Goal: Task Accomplishment & Management: Use online tool/utility

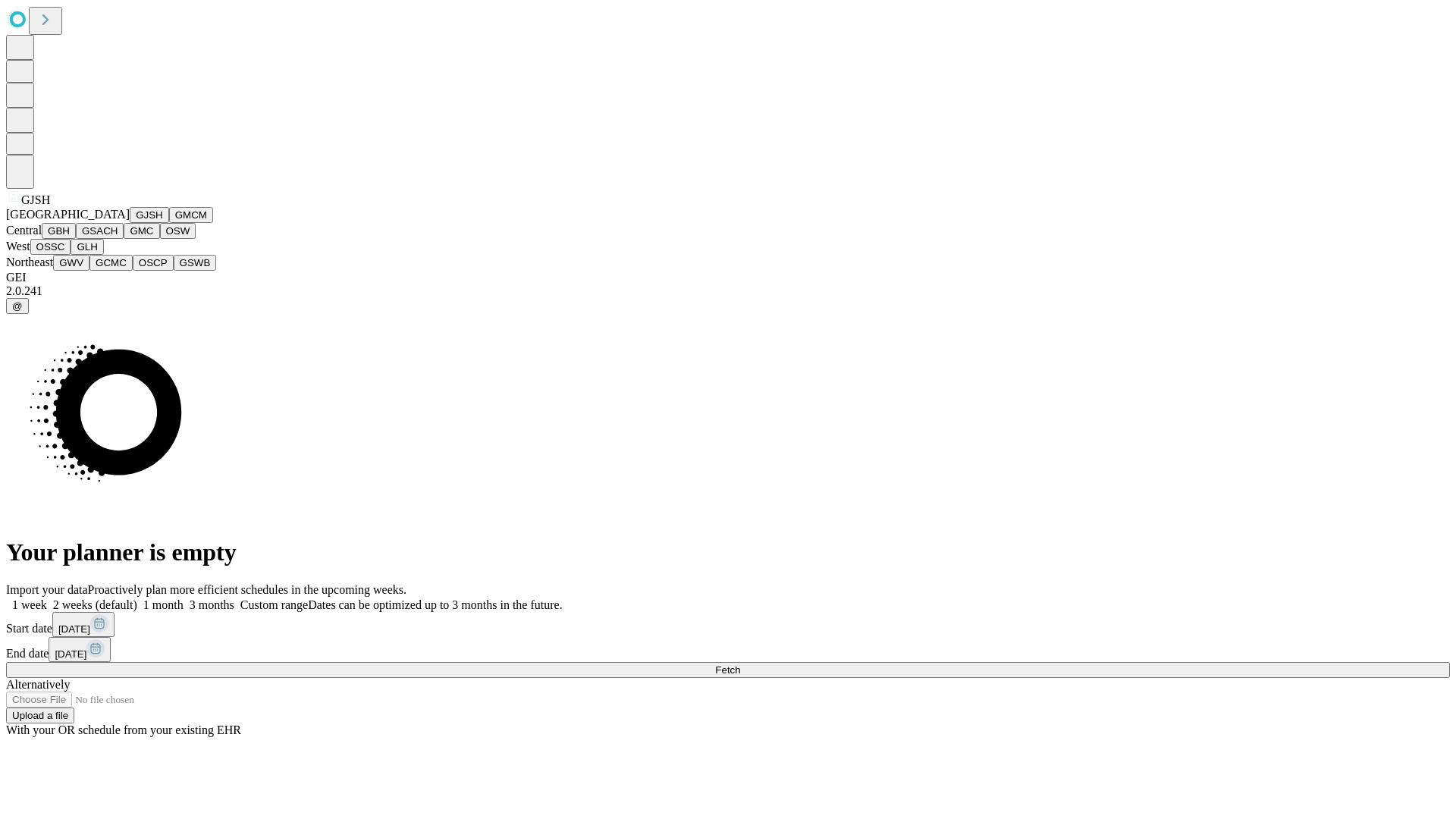
click at [130, 223] on button "GJSH" at bounding box center [150, 215] width 40 height 16
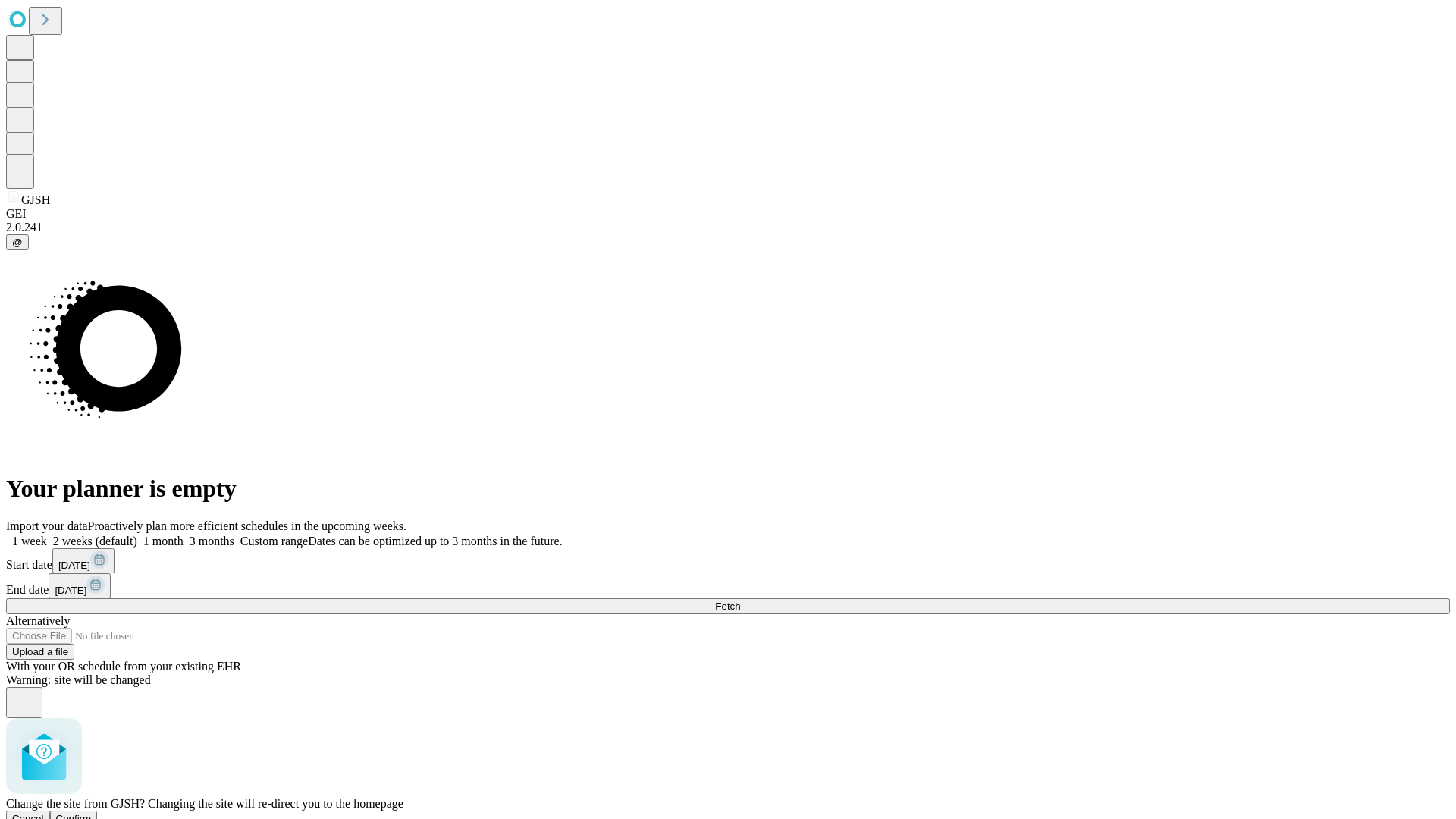
click at [92, 813] on span "Confirm" at bounding box center [73, 819] width 36 height 11
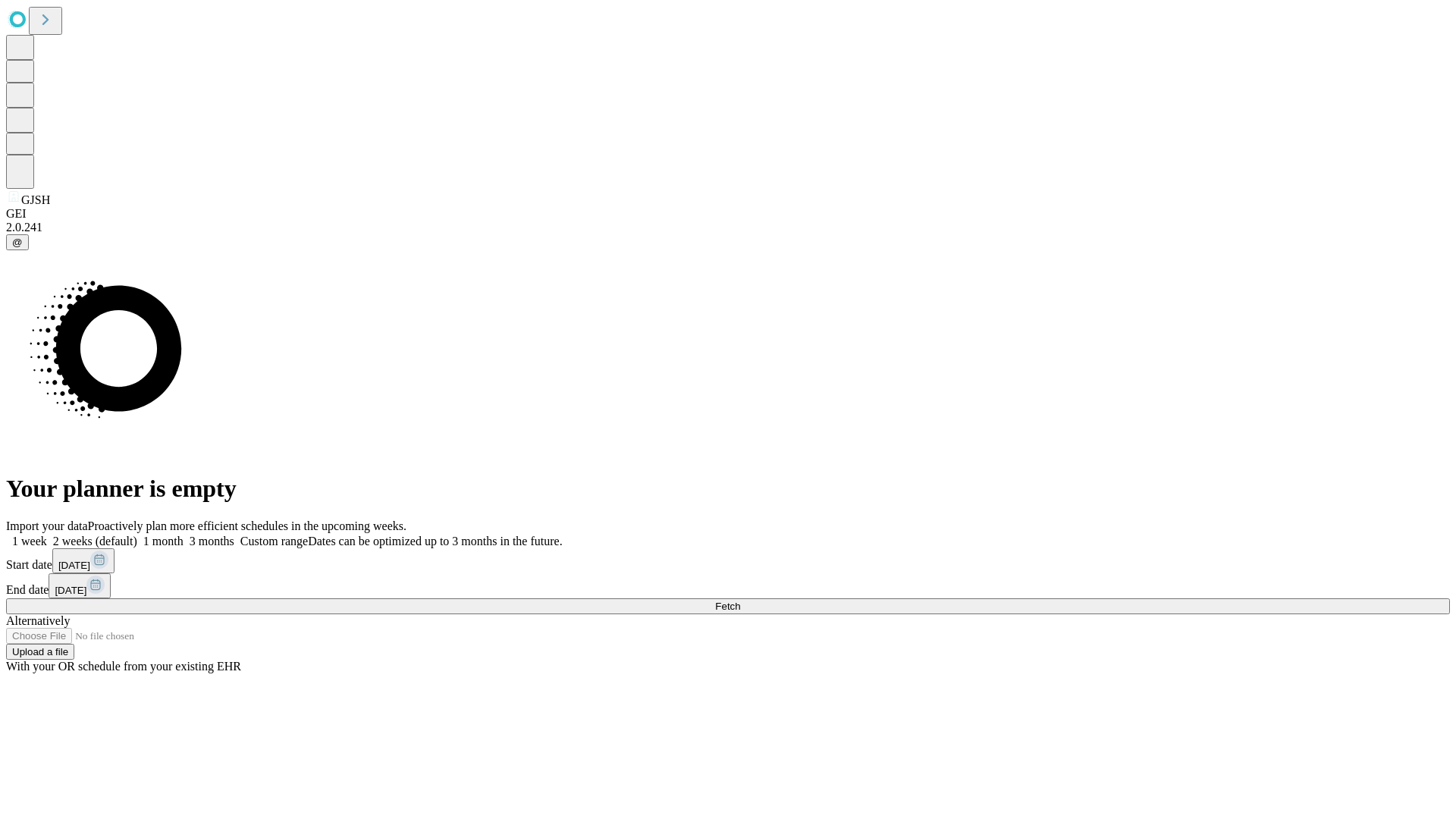
click at [47, 535] on label "1 week" at bounding box center [26, 541] width 41 height 13
click at [740, 601] on span "Fetch" at bounding box center [727, 606] width 25 height 11
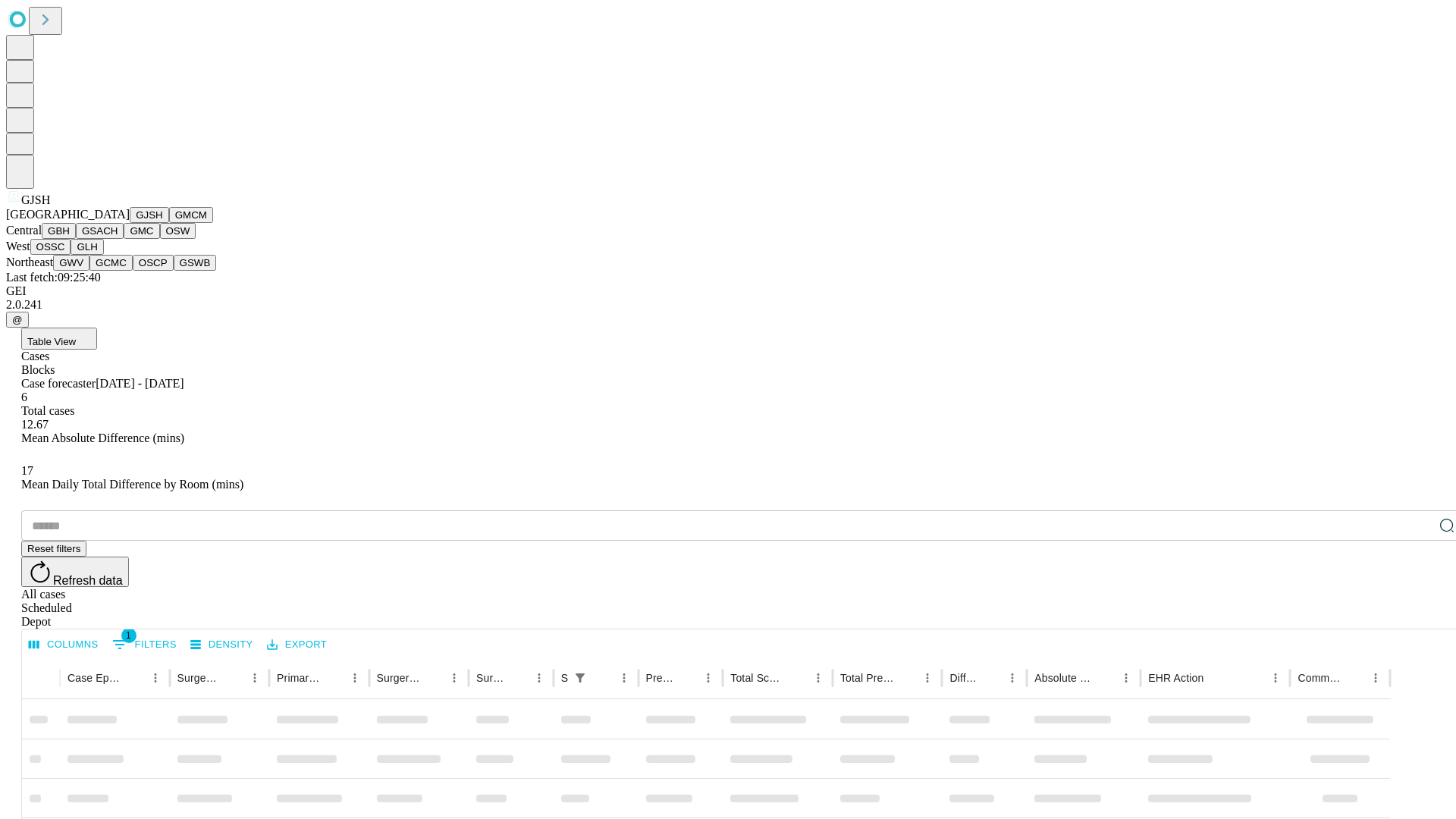
click at [169, 223] on button "GMCM" at bounding box center [190, 215] width 44 height 16
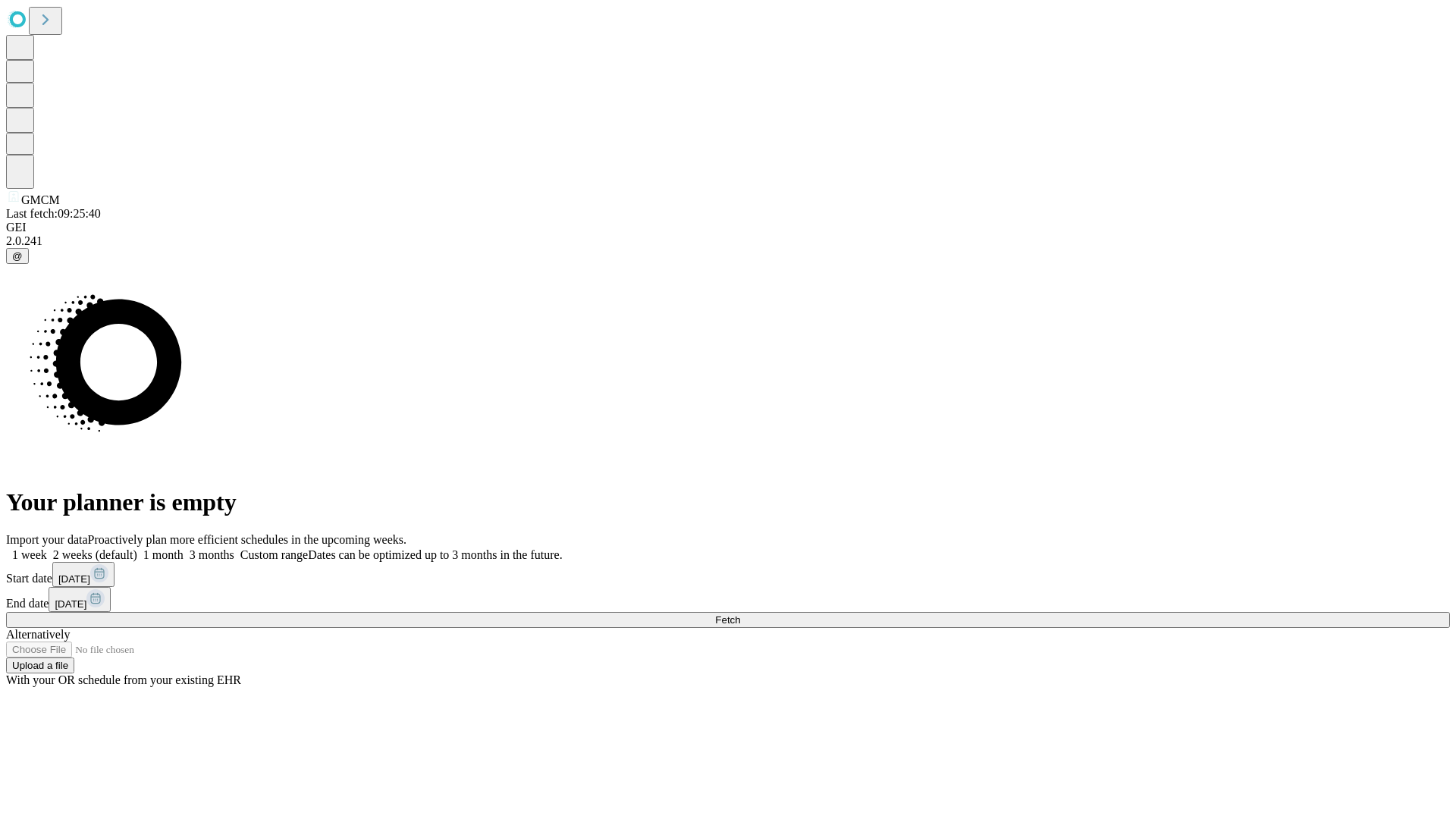
click at [47, 548] on label "1 week" at bounding box center [26, 554] width 41 height 13
click at [740, 614] on span "Fetch" at bounding box center [727, 620] width 25 height 11
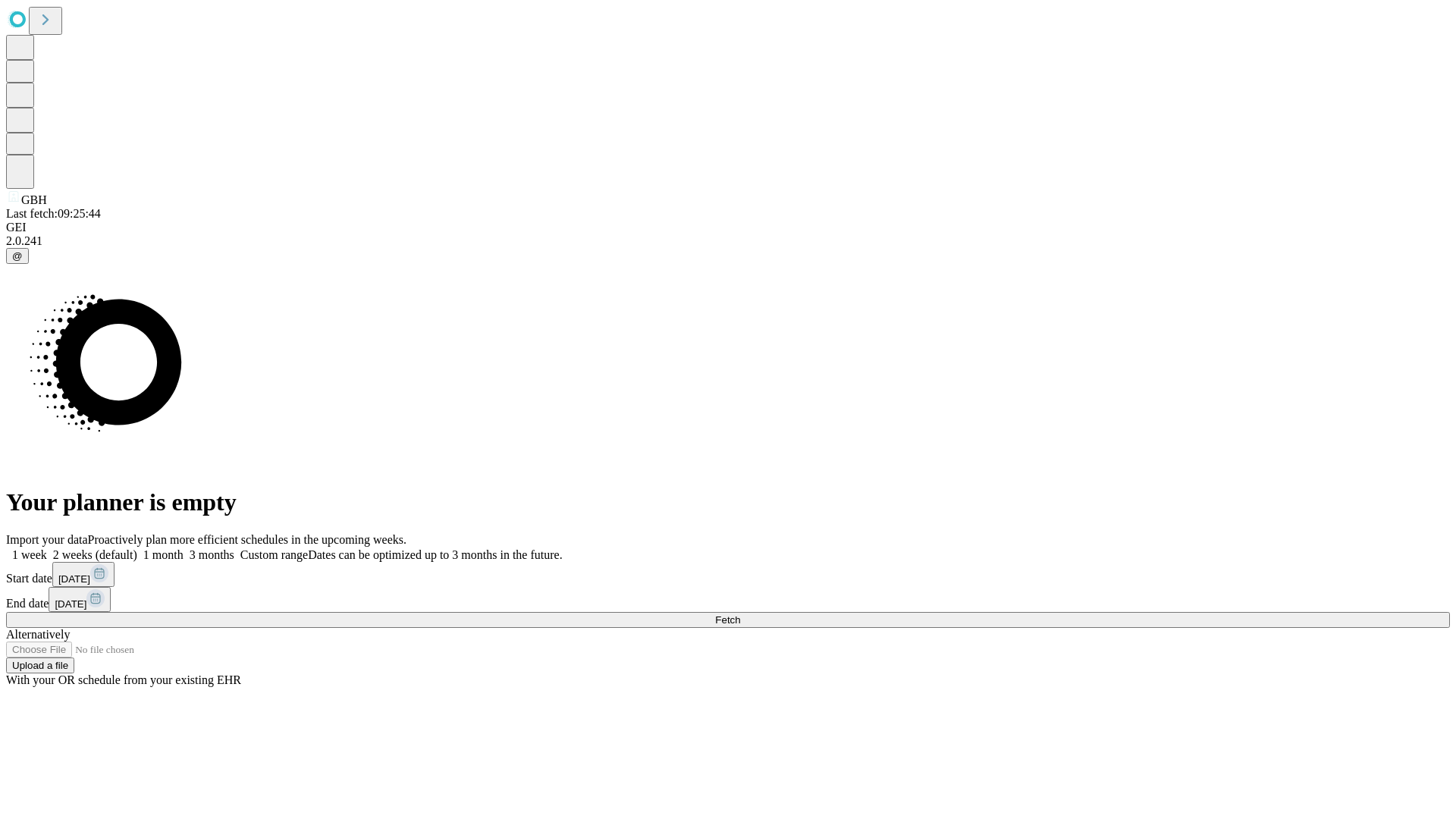
click at [47, 548] on label "1 week" at bounding box center [26, 554] width 41 height 13
click at [740, 614] on span "Fetch" at bounding box center [727, 620] width 25 height 11
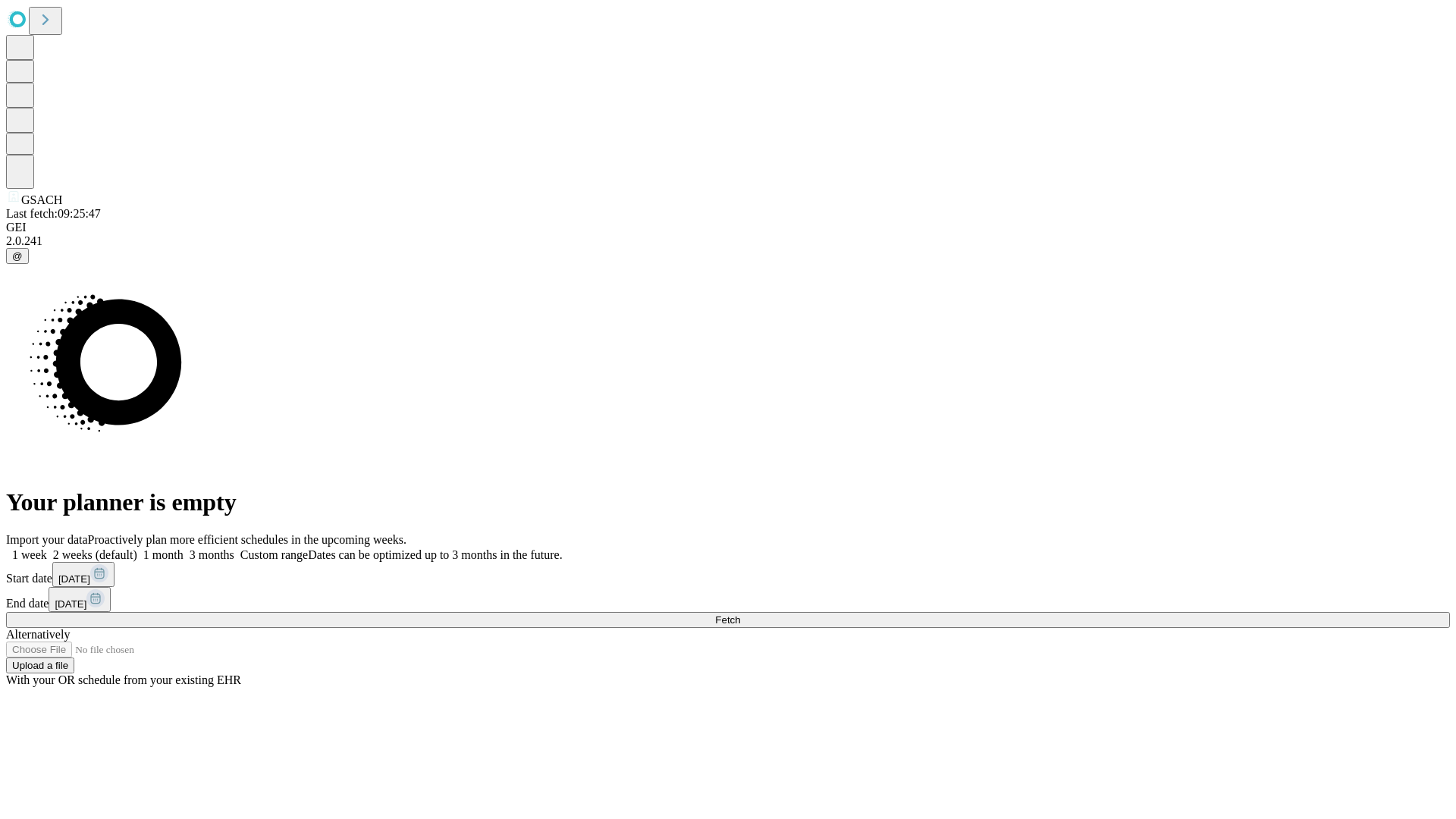
click at [47, 548] on label "1 week" at bounding box center [26, 554] width 41 height 13
click at [740, 614] on span "Fetch" at bounding box center [727, 620] width 25 height 11
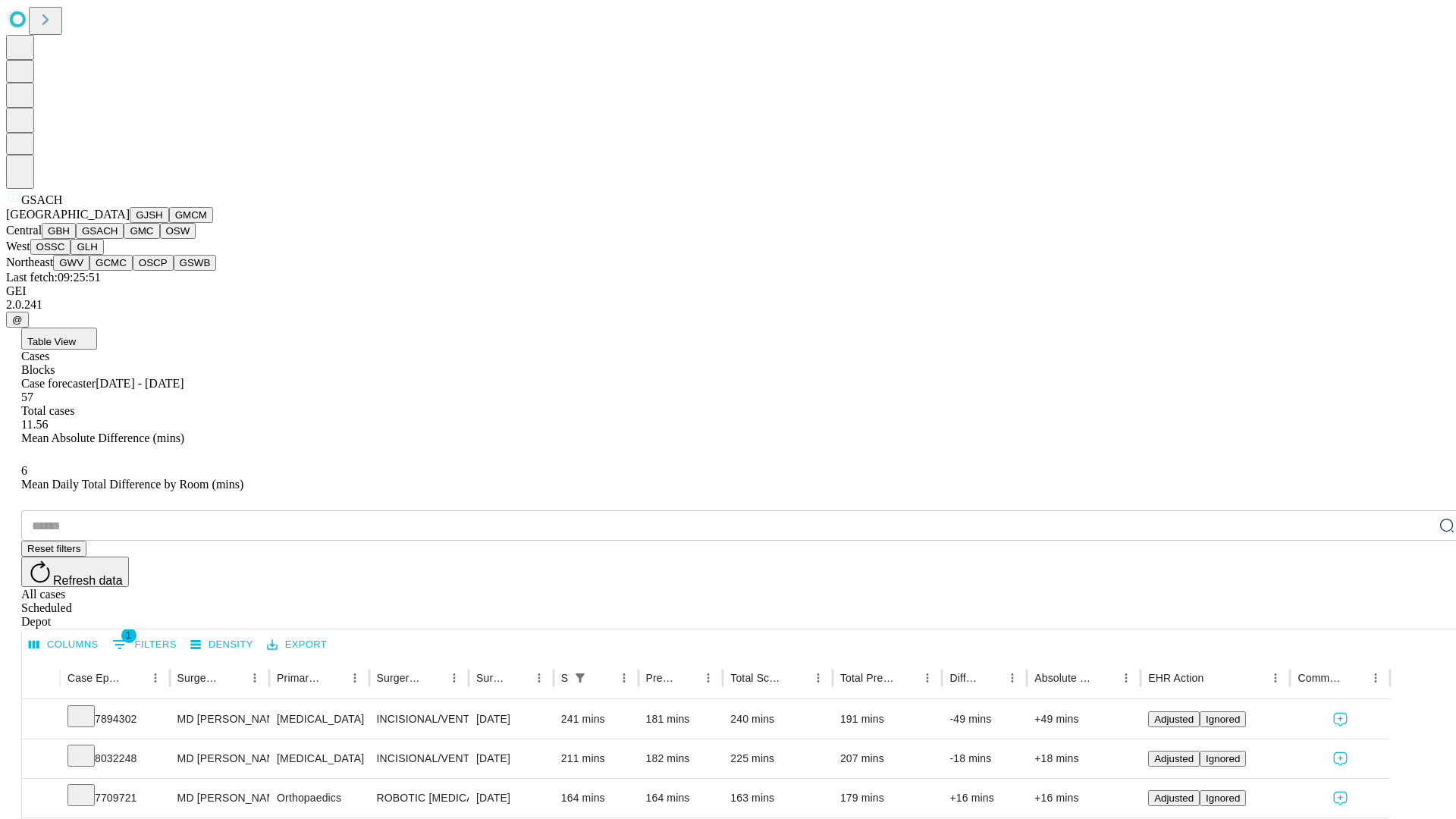
click at [123, 239] on button "GMC" at bounding box center [141, 231] width 36 height 16
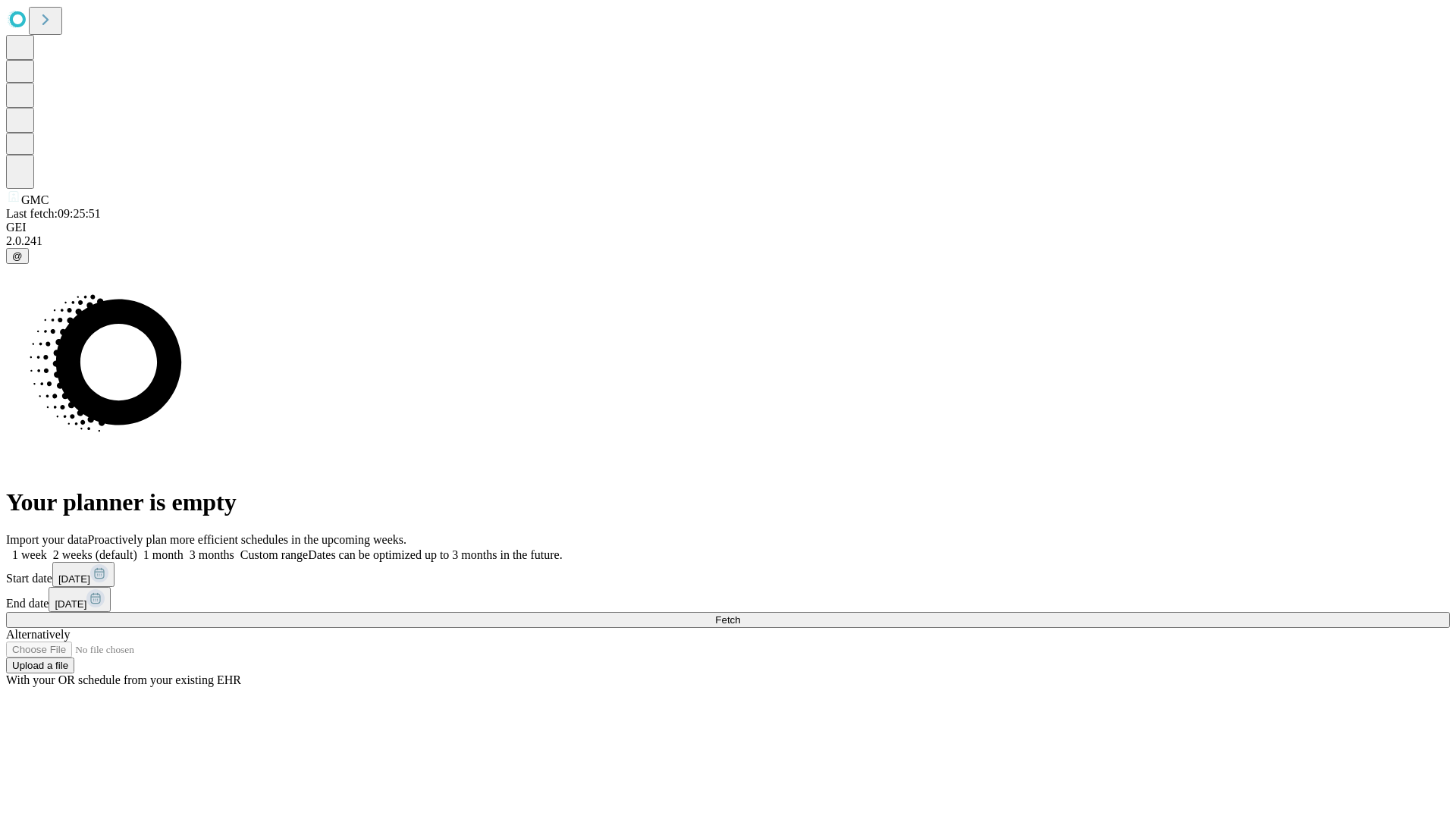
click at [47, 548] on label "1 week" at bounding box center [26, 554] width 41 height 13
click at [740, 614] on span "Fetch" at bounding box center [727, 620] width 25 height 11
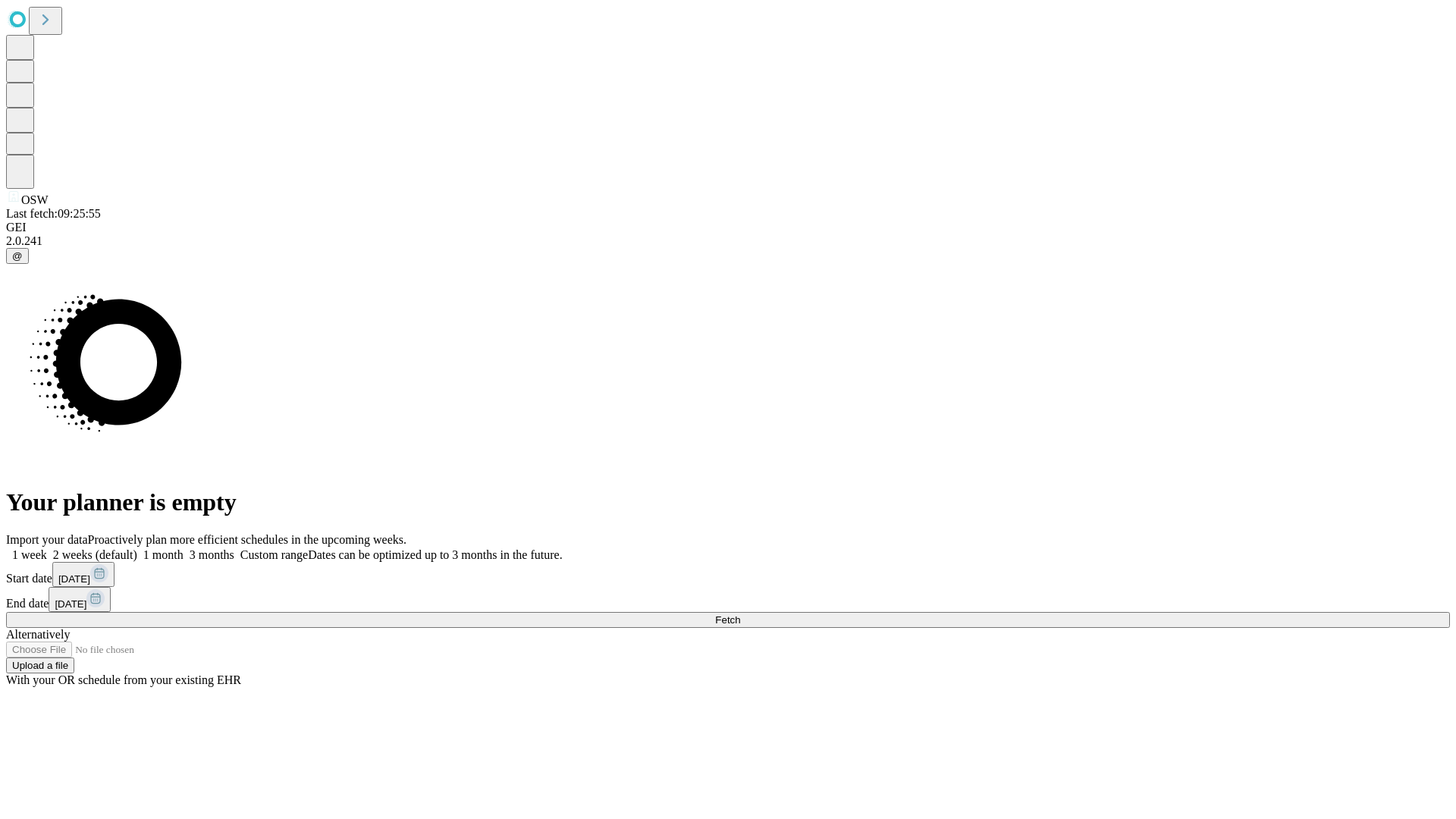
click at [740, 614] on span "Fetch" at bounding box center [727, 620] width 25 height 11
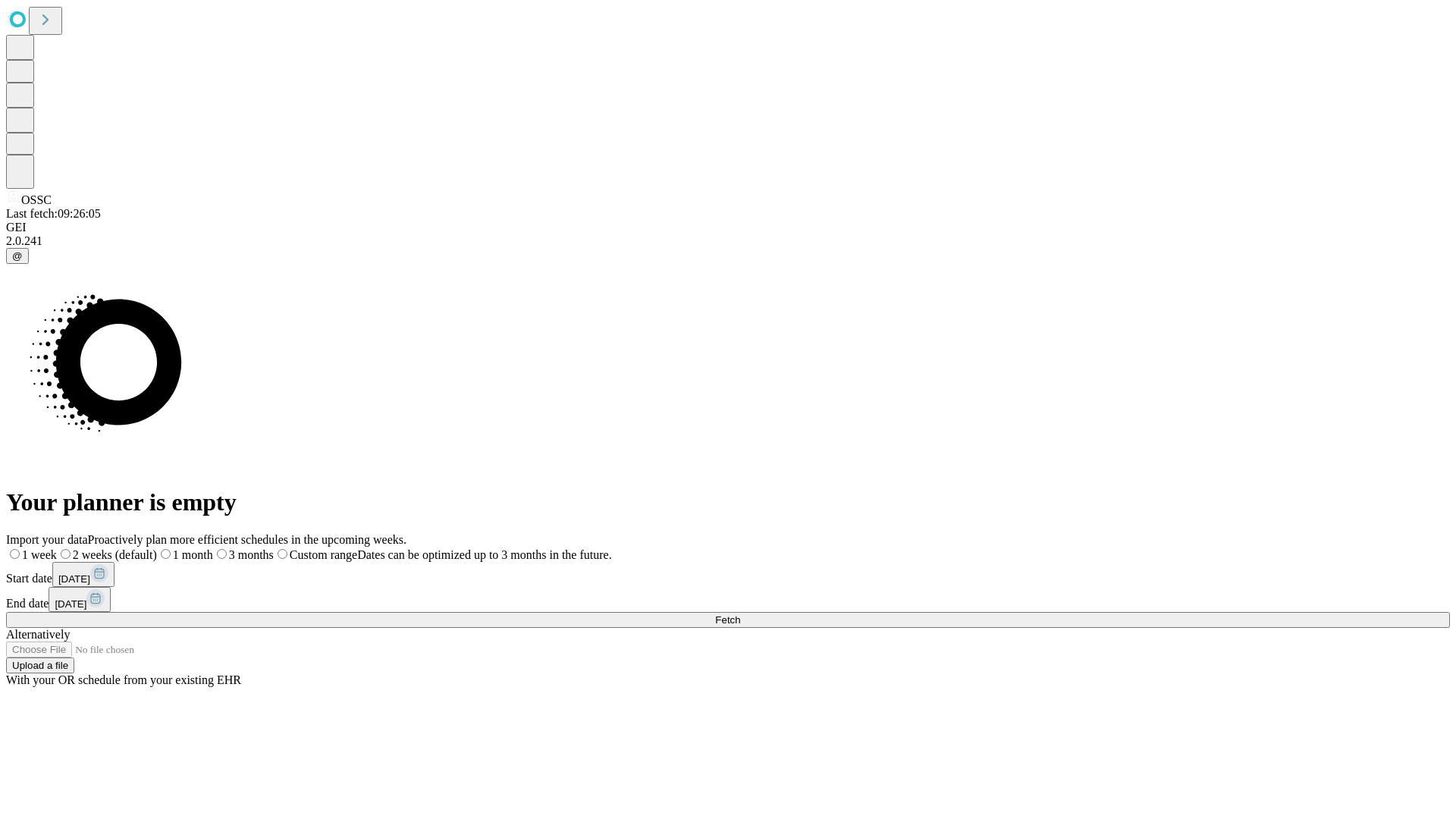
click at [57, 548] on label "1 week" at bounding box center [32, 554] width 51 height 13
click at [740, 614] on span "Fetch" at bounding box center [727, 620] width 25 height 11
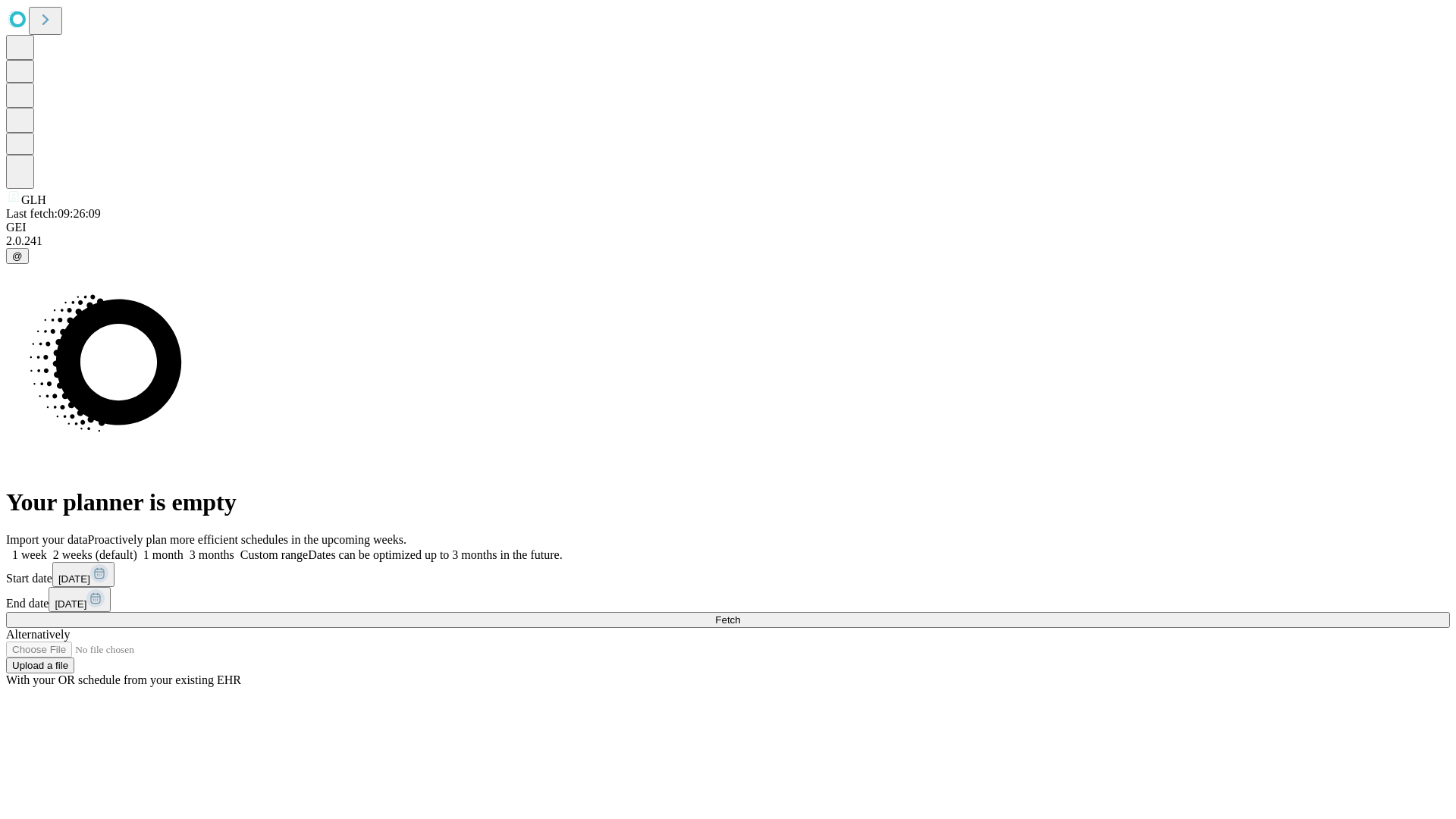
click at [47, 548] on label "1 week" at bounding box center [26, 554] width 41 height 13
click at [740, 614] on span "Fetch" at bounding box center [727, 620] width 25 height 11
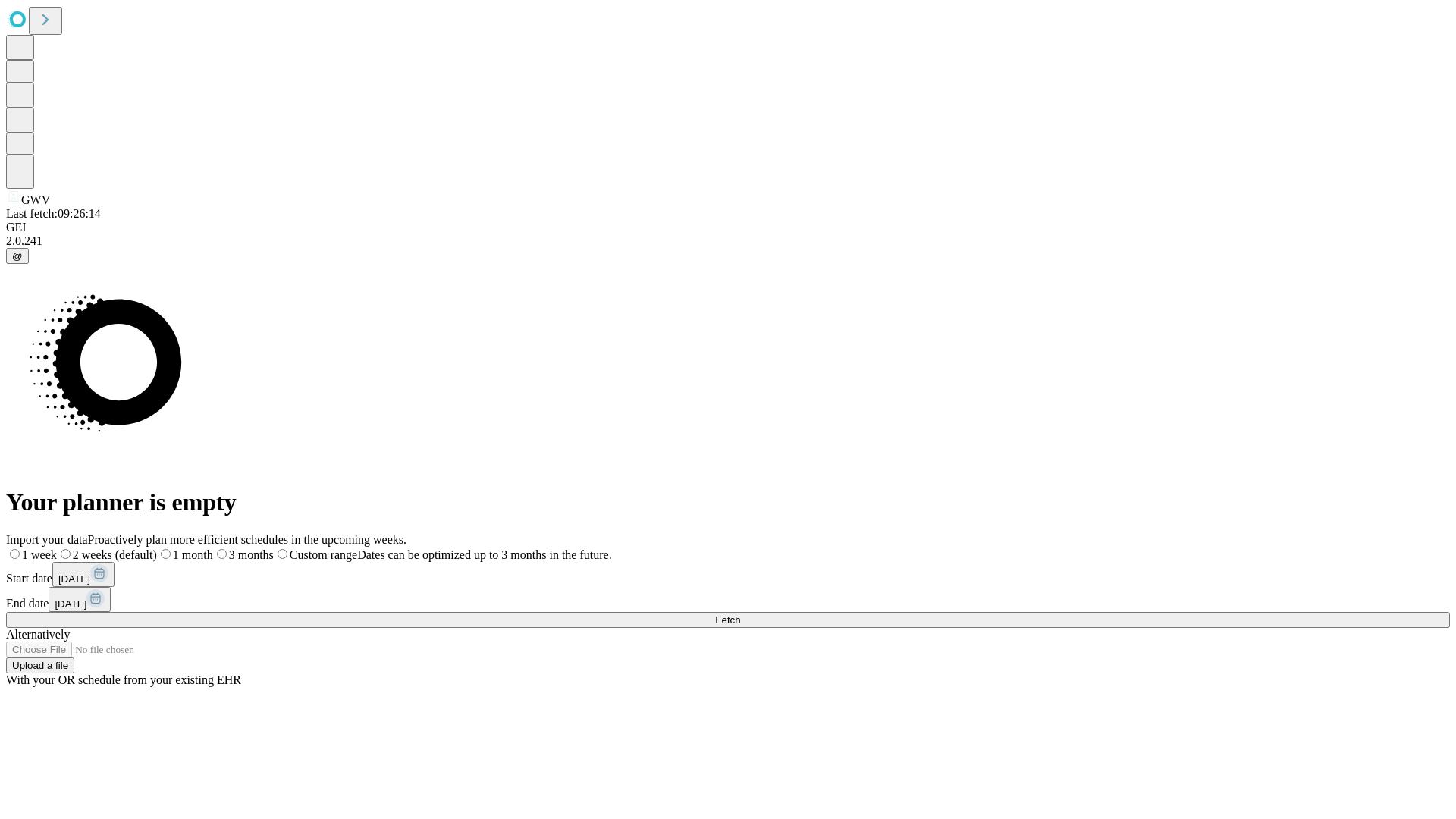
click at [57, 548] on label "1 week" at bounding box center [32, 554] width 51 height 13
click at [740, 614] on span "Fetch" at bounding box center [727, 620] width 25 height 11
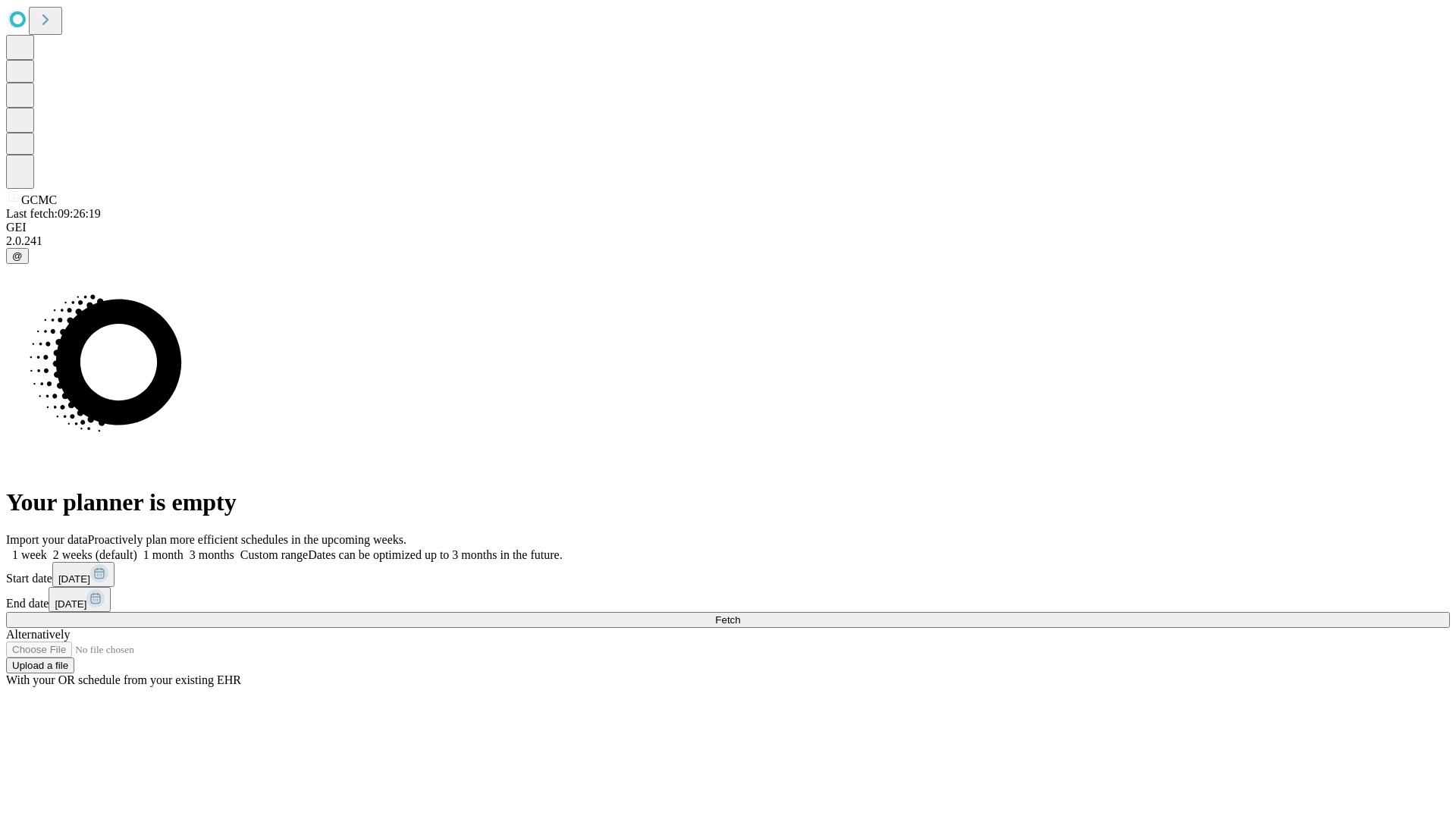
click at [740, 614] on span "Fetch" at bounding box center [727, 620] width 25 height 11
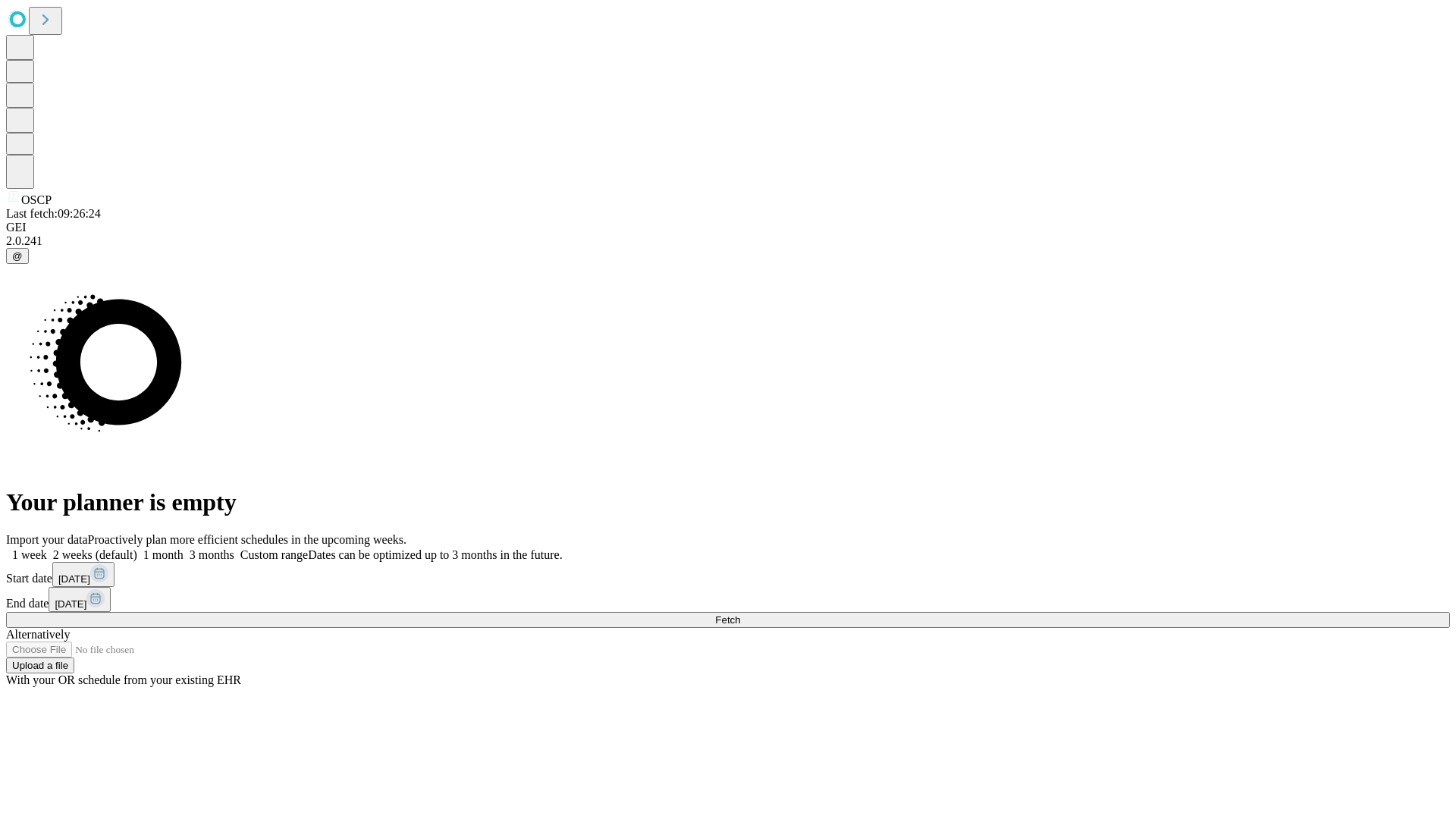
click at [47, 548] on label "1 week" at bounding box center [26, 554] width 41 height 13
click at [740, 614] on span "Fetch" at bounding box center [727, 620] width 25 height 11
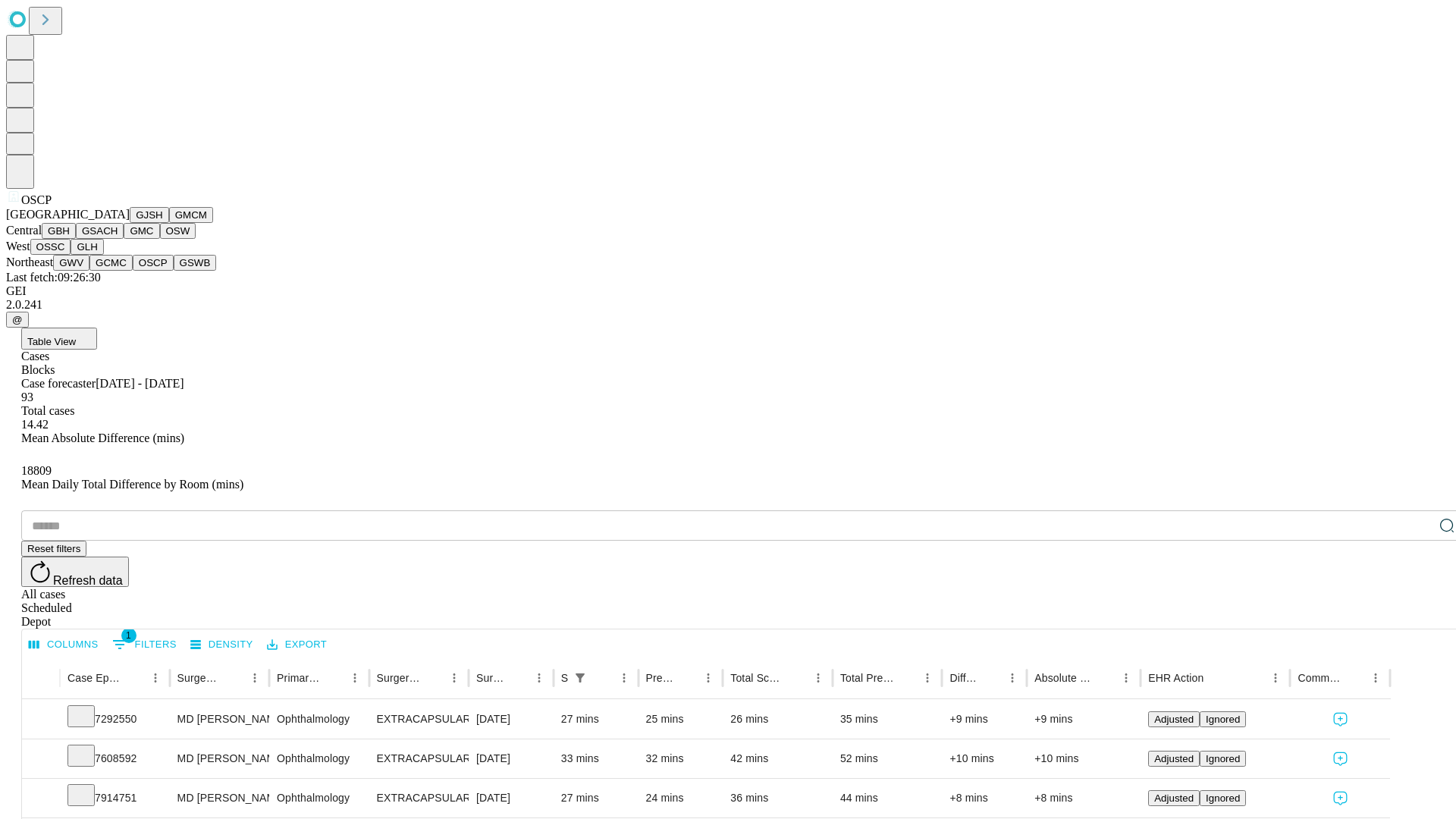
click at [174, 271] on button "GSWB" at bounding box center [195, 263] width 43 height 16
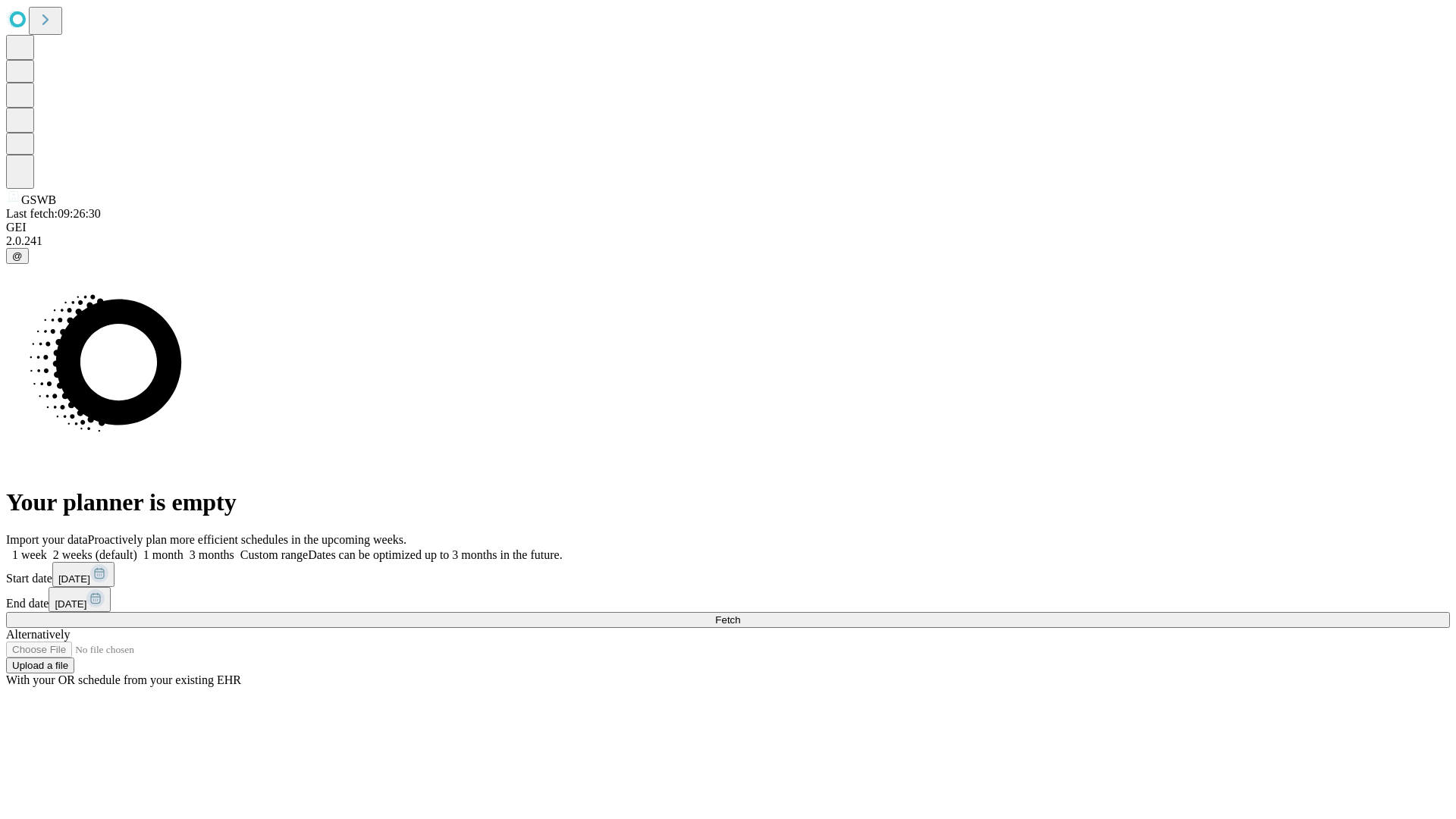
click at [47, 548] on label "1 week" at bounding box center [26, 554] width 41 height 13
click at [740, 614] on span "Fetch" at bounding box center [727, 620] width 25 height 11
